Goal: Navigation & Orientation: Find specific page/section

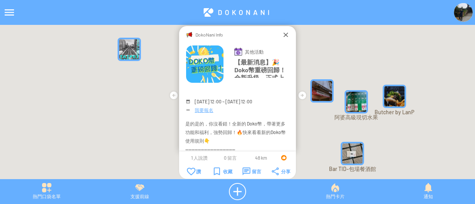
click at [462, 10] on img at bounding box center [463, 12] width 19 height 19
